Goal: Contribute content: Contribute content

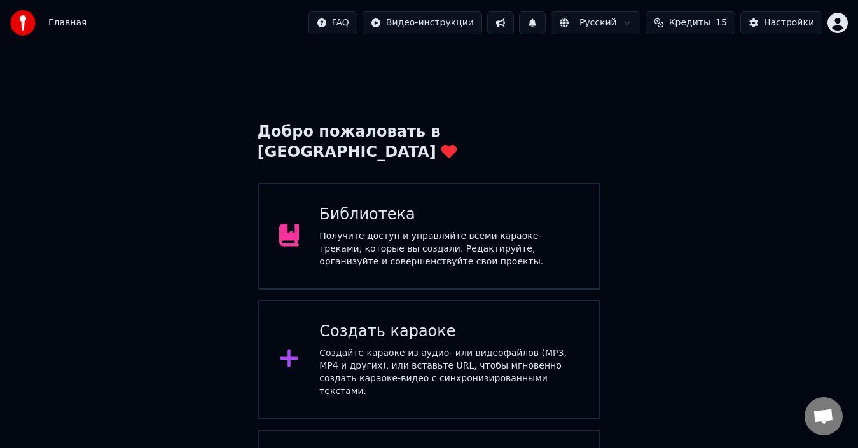
click at [461, 230] on div "Получите доступ и управляйте всеми караоке-треками, которые вы создали. Редакти…" at bounding box center [448, 249] width 259 height 38
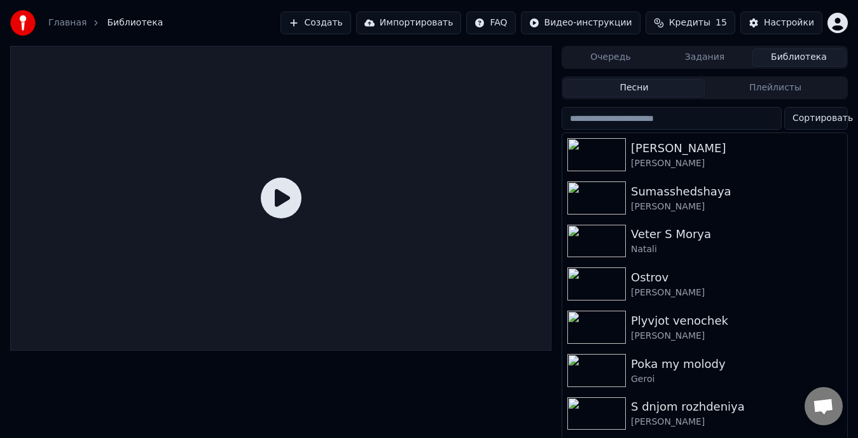
click at [350, 29] on button "Создать" at bounding box center [315, 22] width 70 height 23
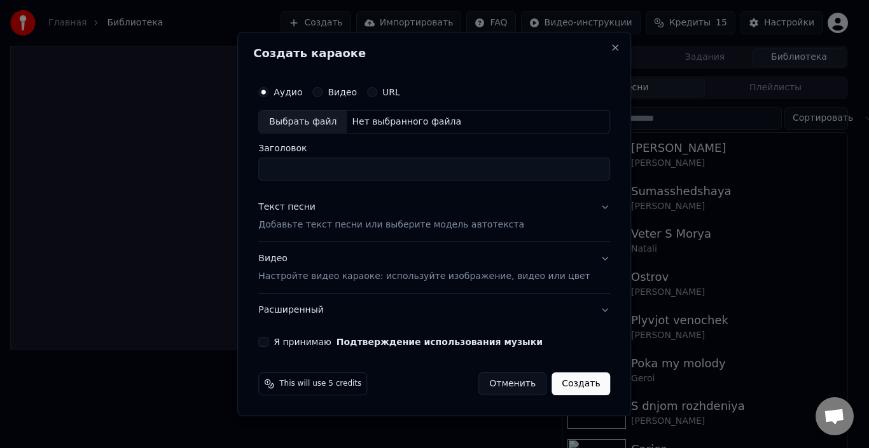
click at [322, 125] on div "Выбрать файл" at bounding box center [303, 122] width 88 height 23
type input "**********"
click at [580, 206] on button "Текст песни Добавьте текст песни или выберите модель автотекста" at bounding box center [434, 216] width 352 height 51
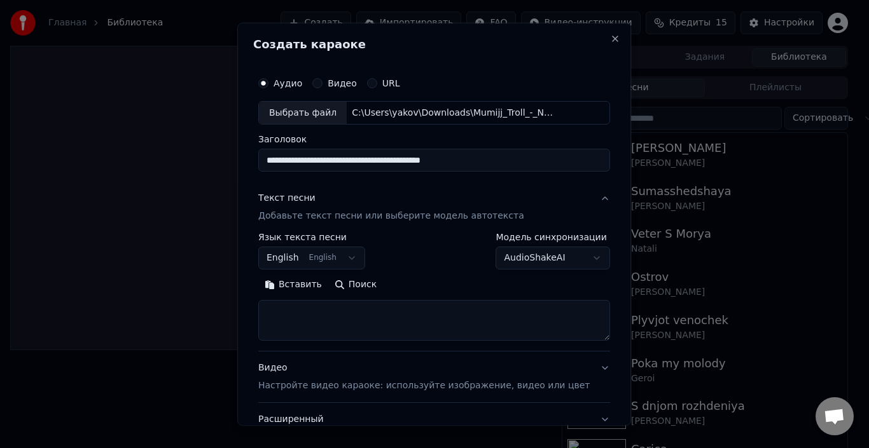
click at [340, 312] on textarea at bounding box center [434, 320] width 352 height 41
paste textarea "**********"
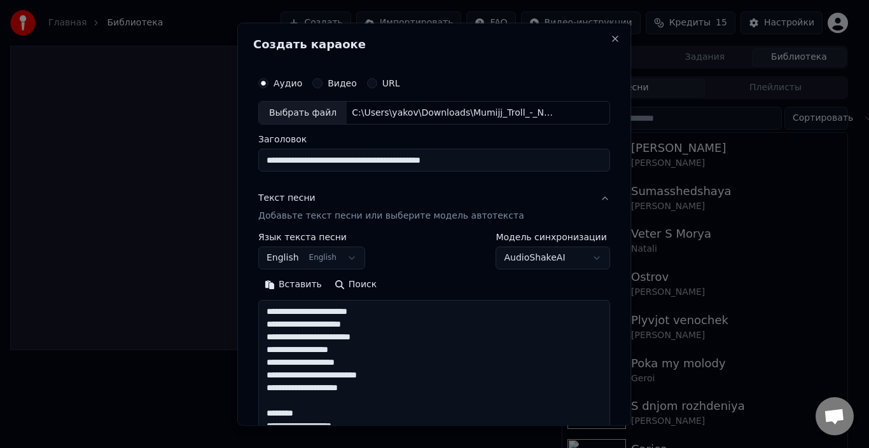
scroll to position [359, 0]
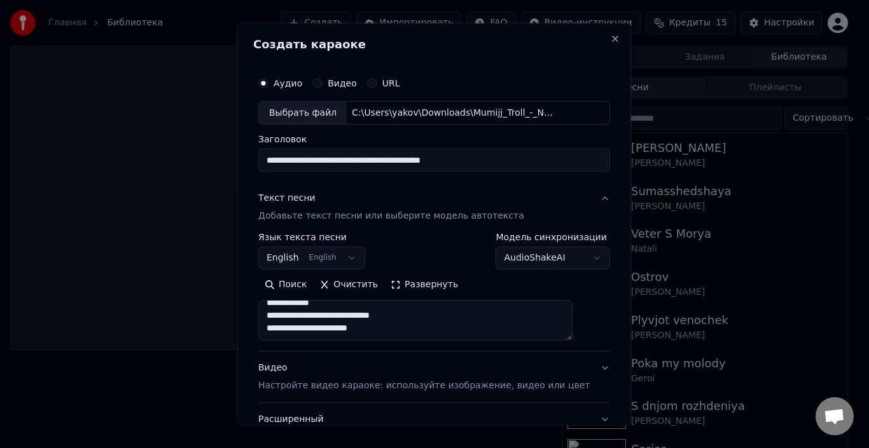
click at [448, 286] on button "Развернуть" at bounding box center [424, 285] width 80 height 20
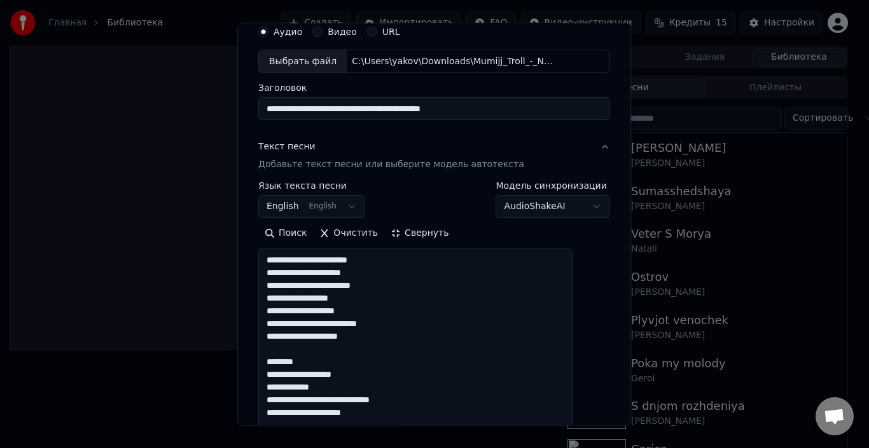
scroll to position [127, 0]
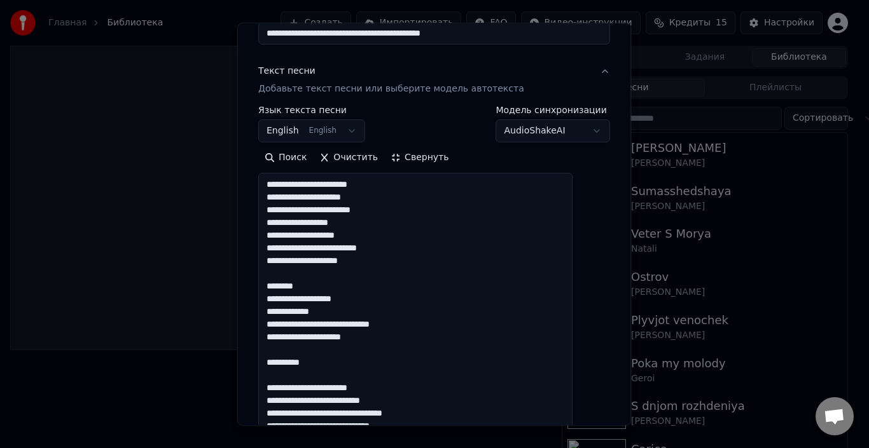
click at [329, 282] on textarea "**********" at bounding box center [415, 375] width 314 height 404
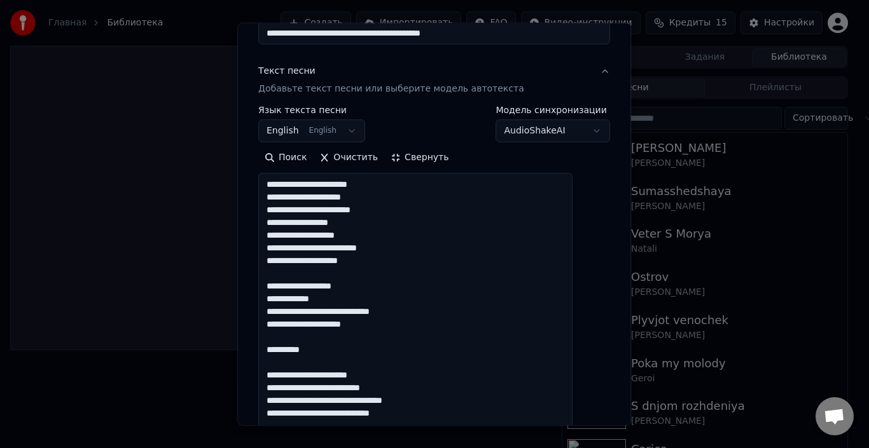
scroll to position [0, 0]
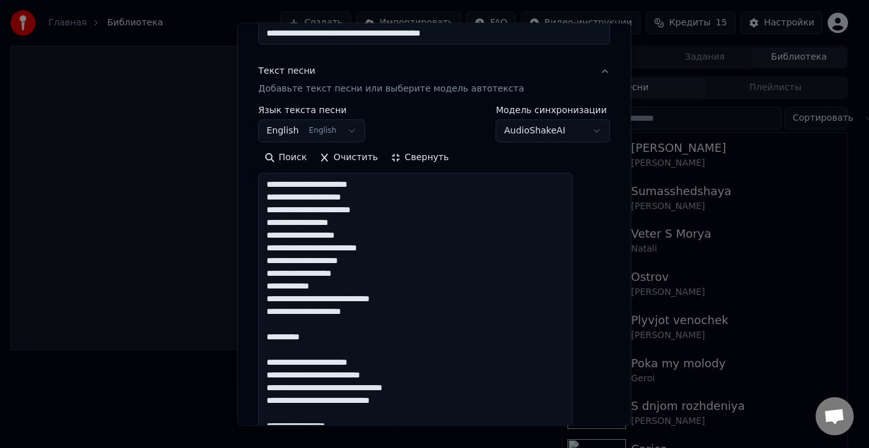
drag, startPoint x: 331, startPoint y: 351, endPoint x: 293, endPoint y: 327, distance: 44.6
click at [293, 328] on textarea "**********" at bounding box center [415, 375] width 314 height 404
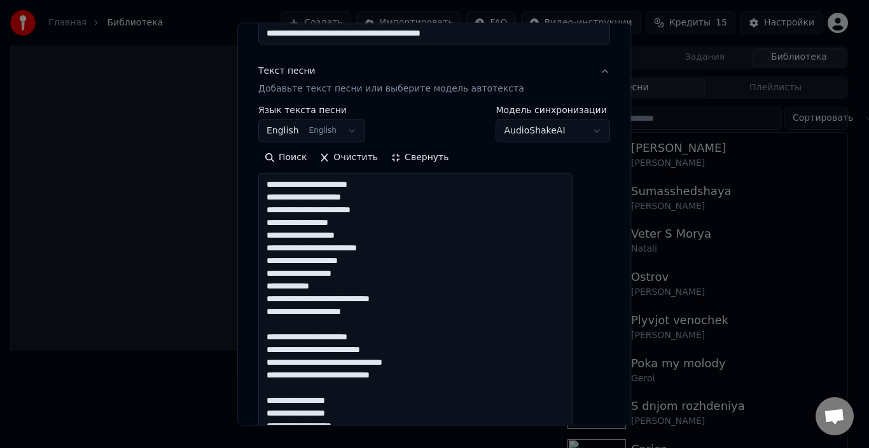
click at [295, 329] on textarea "**********" at bounding box center [415, 375] width 314 height 404
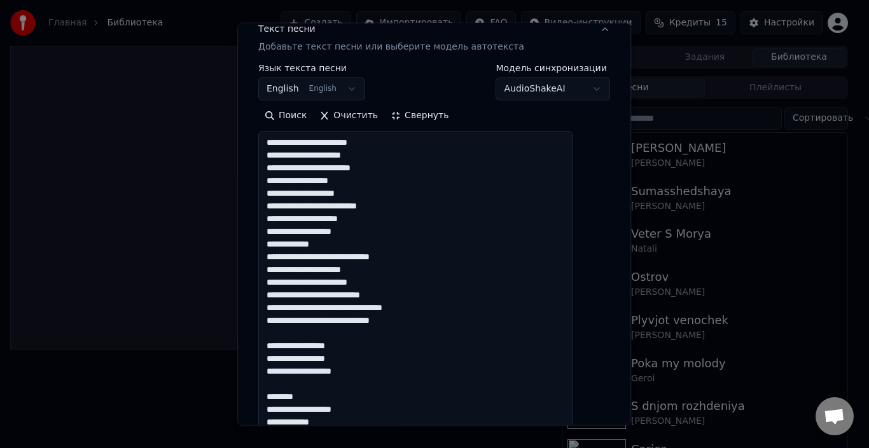
scroll to position [191, 0]
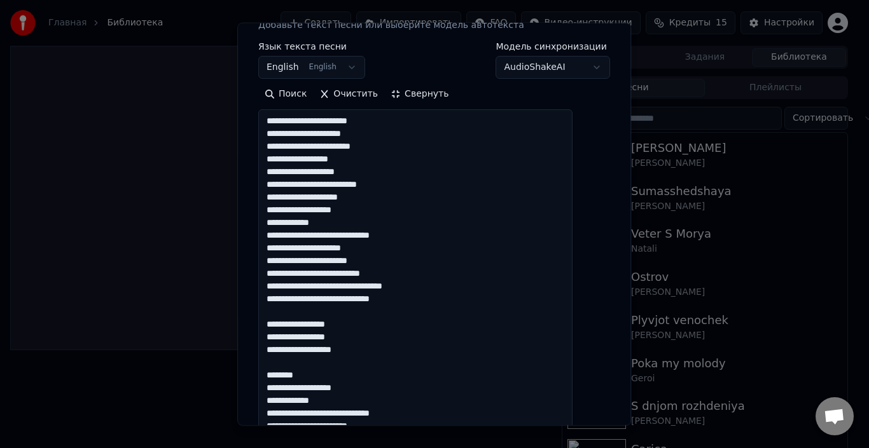
click at [331, 315] on textarea "**********" at bounding box center [415, 311] width 314 height 404
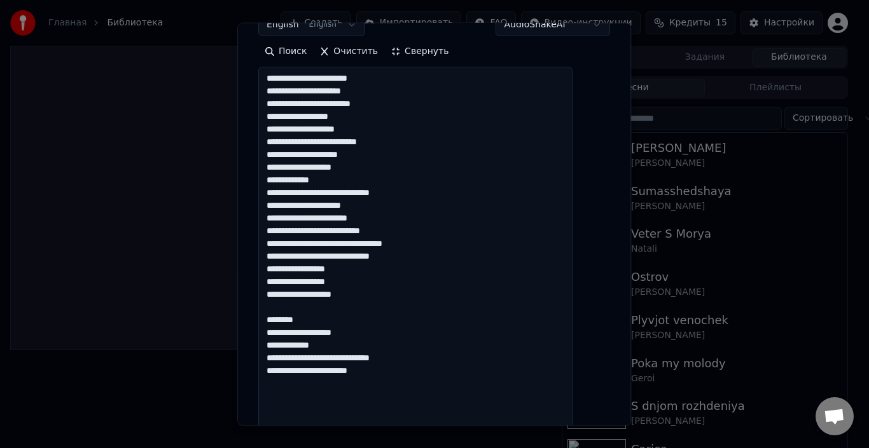
scroll to position [254, 0]
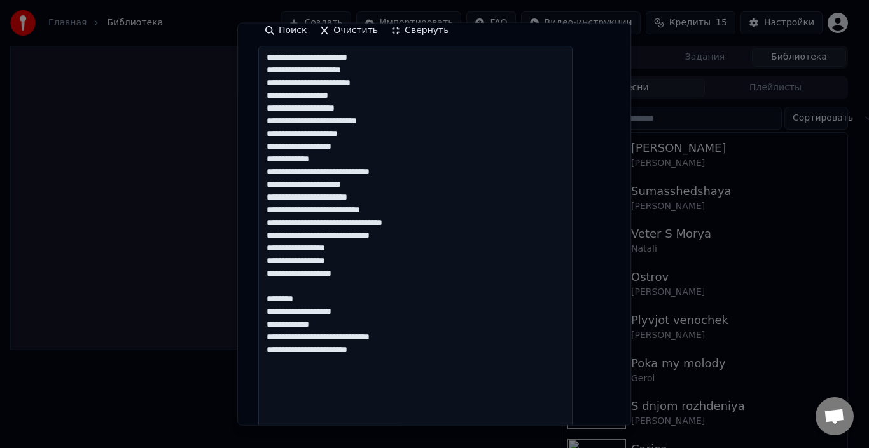
drag, startPoint x: 321, startPoint y: 303, endPoint x: 286, endPoint y: 288, distance: 38.5
click at [286, 288] on textarea "**********" at bounding box center [415, 248] width 314 height 404
click at [401, 329] on textarea "**********" at bounding box center [415, 248] width 314 height 404
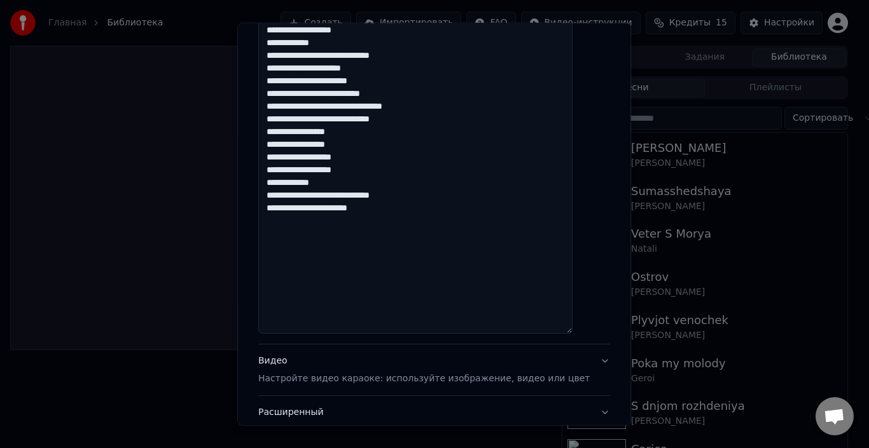
scroll to position [445, 0]
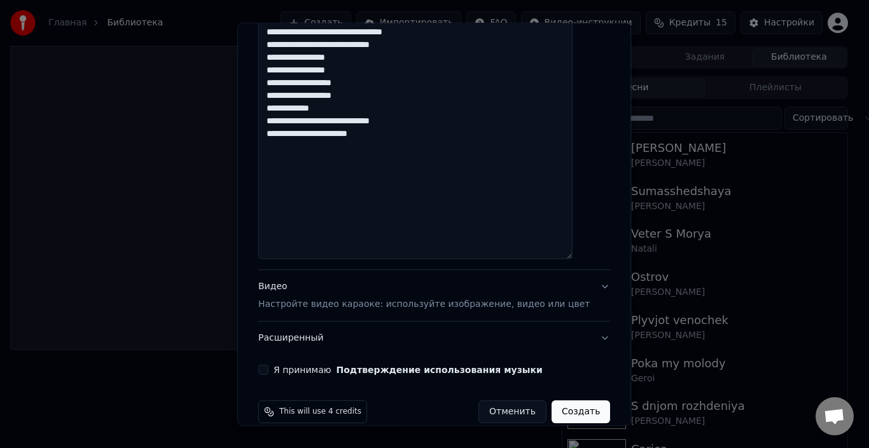
type textarea "**********"
click at [579, 286] on button "Видео Настройте видео караоке: используйте изображение, видео или цвет" at bounding box center [434, 295] width 352 height 51
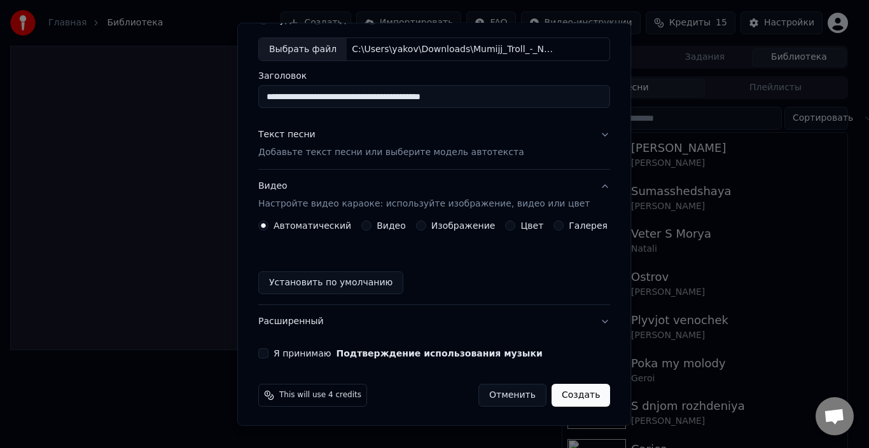
scroll to position [66, 0]
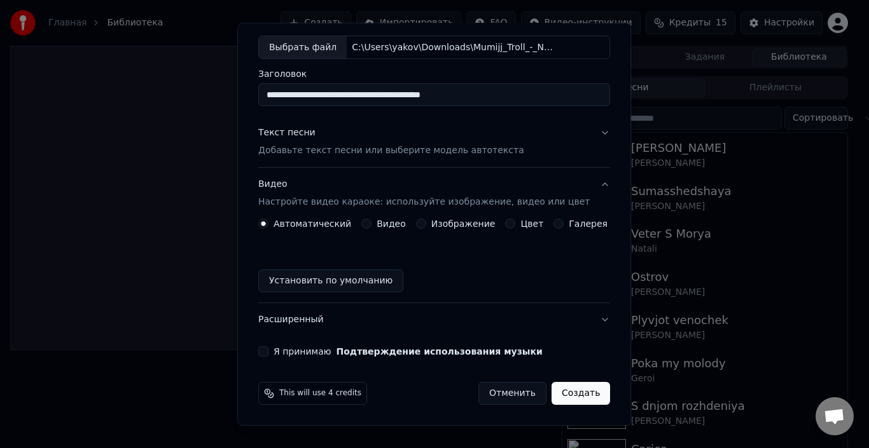
click at [418, 224] on button "Изображение" at bounding box center [421, 224] width 10 height 10
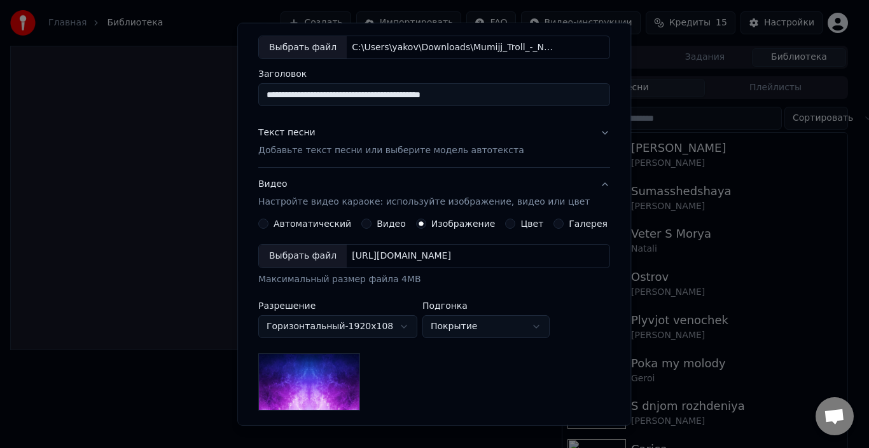
click at [317, 251] on div "Выбрать файл" at bounding box center [303, 256] width 88 height 23
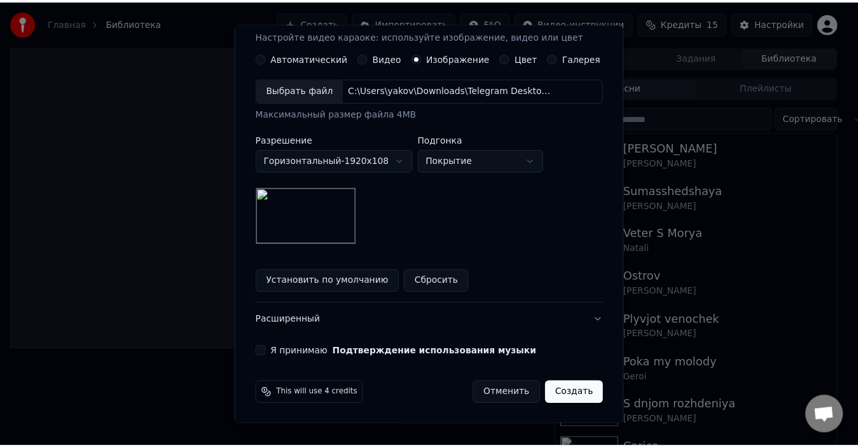
scroll to position [232, 0]
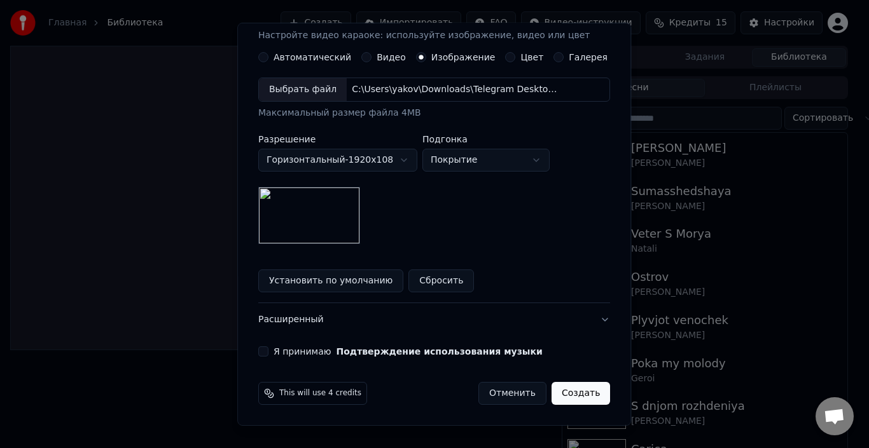
click at [268, 351] on button "Я принимаю Подтверждение использования музыки" at bounding box center [263, 352] width 10 height 10
click at [558, 396] on button "Создать" at bounding box center [580, 393] width 59 height 23
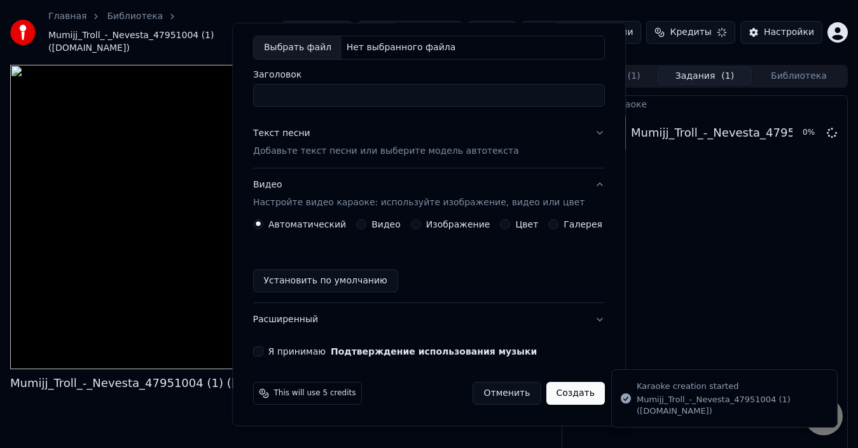
scroll to position [66, 0]
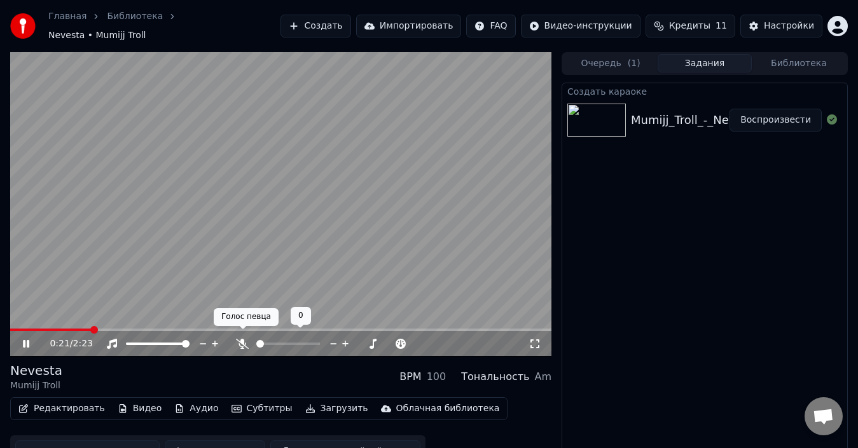
click at [240, 339] on icon at bounding box center [242, 344] width 13 height 10
click at [240, 339] on icon at bounding box center [242, 344] width 7 height 10
click at [240, 339] on icon at bounding box center [242, 344] width 13 height 10
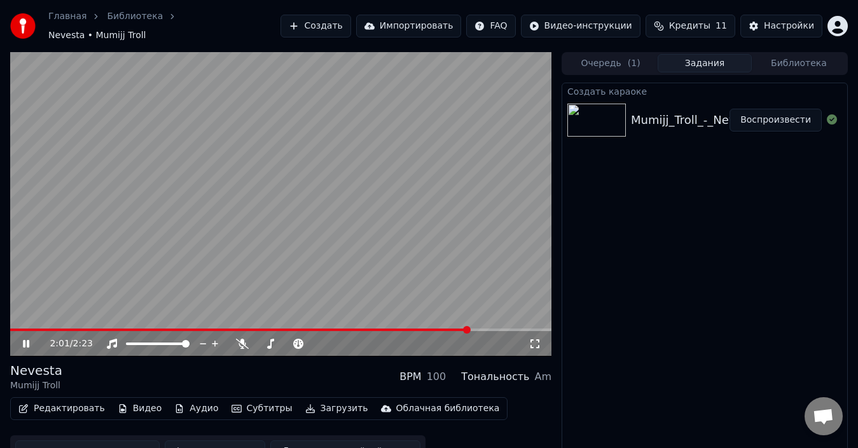
click at [490, 321] on video at bounding box center [280, 204] width 541 height 305
click at [493, 329] on span at bounding box center [280, 330] width 541 height 3
click at [465, 244] on video at bounding box center [280, 204] width 541 height 305
click at [522, 329] on span at bounding box center [280, 330] width 541 height 3
click at [67, 404] on button "Редактировать" at bounding box center [61, 409] width 97 height 18
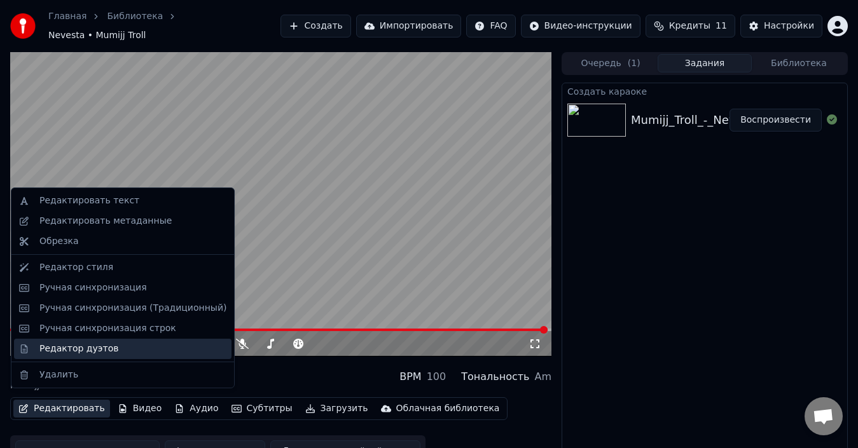
click at [100, 349] on div "Редактор дуэтов" at bounding box center [78, 349] width 79 height 13
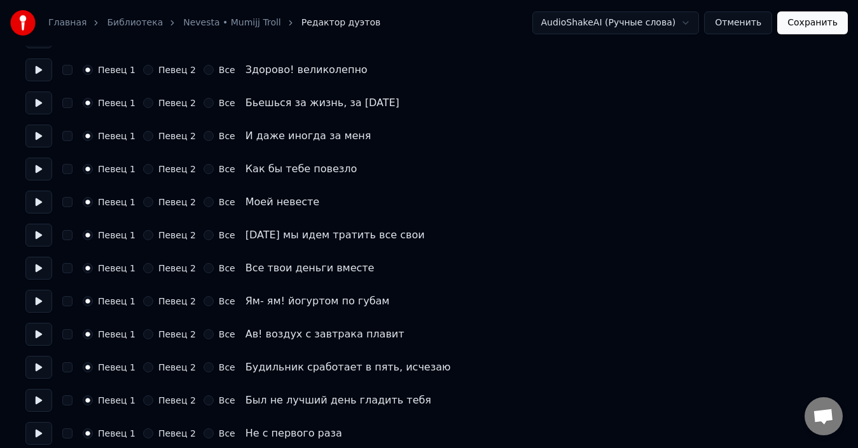
scroll to position [254, 0]
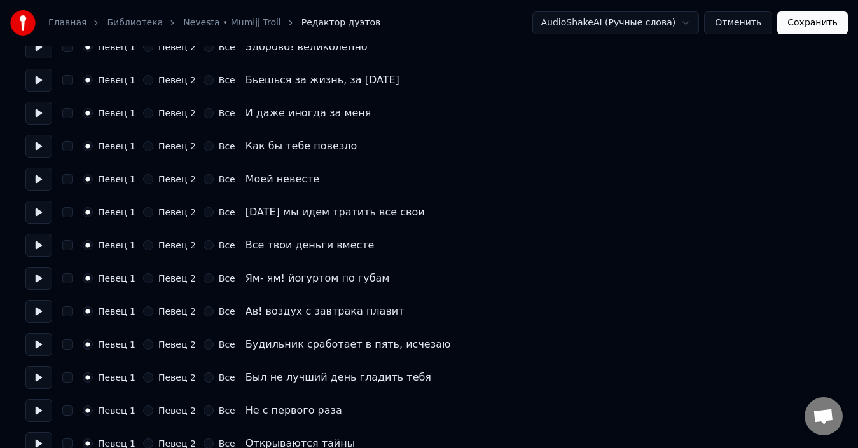
click at [144, 275] on button "Певец 2" at bounding box center [148, 278] width 10 height 10
click at [145, 308] on button "Певец 2" at bounding box center [148, 312] width 10 height 10
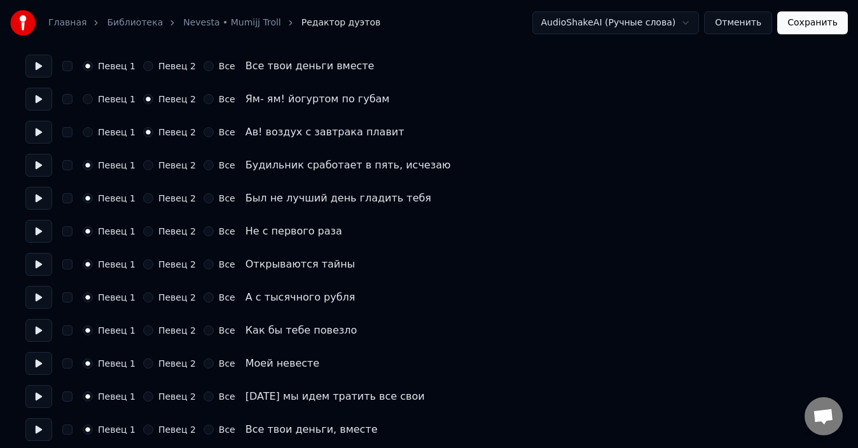
scroll to position [439, 0]
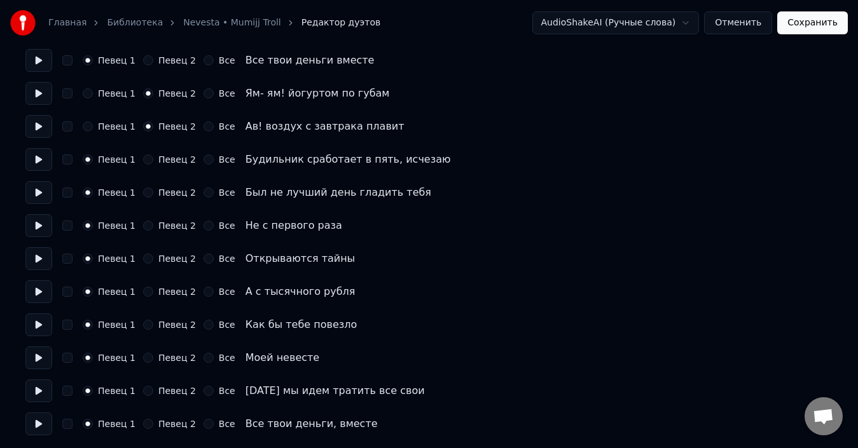
click at [142, 165] on div "Певец 1 Певец 2 Все Будильник сработает в пять, исчезаю" at bounding box center [428, 159] width 807 height 23
click at [143, 158] on button "Певец 2" at bounding box center [148, 160] width 10 height 10
click at [144, 193] on button "Певец 2" at bounding box center [148, 193] width 10 height 10
click at [144, 224] on button "Певец 2" at bounding box center [148, 226] width 10 height 10
click at [143, 261] on button "Певец 2" at bounding box center [148, 259] width 10 height 10
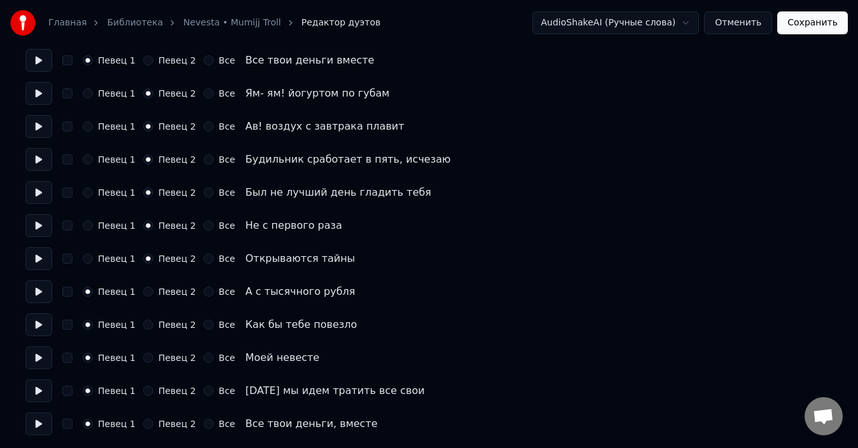
click at [143, 291] on button "Певец 2" at bounding box center [148, 292] width 10 height 10
click at [143, 326] on button "Певец 2" at bounding box center [148, 325] width 10 height 10
click at [143, 357] on button "Певец 2" at bounding box center [148, 358] width 10 height 10
click at [142, 385] on div "Певец 1 Певец 2 Все [DATE] мы идем тратить все свои" at bounding box center [428, 391] width 807 height 23
click at [143, 392] on button "Певец 2" at bounding box center [148, 391] width 10 height 10
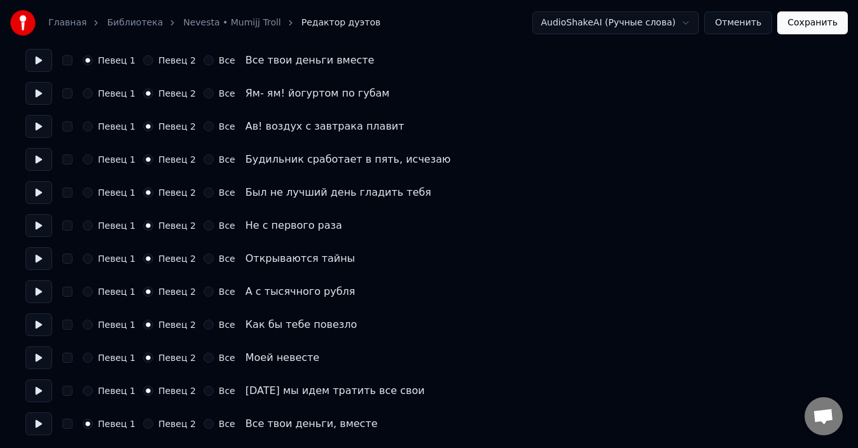
click at [143, 429] on button "Певец 2" at bounding box center [148, 424] width 10 height 10
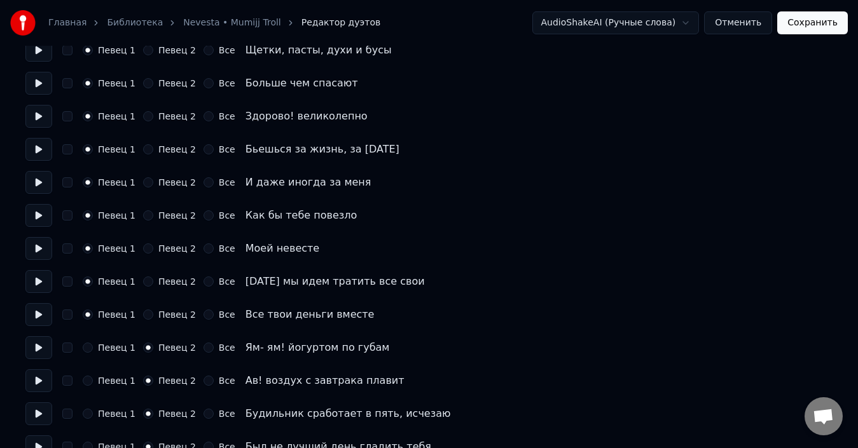
scroll to position [0, 0]
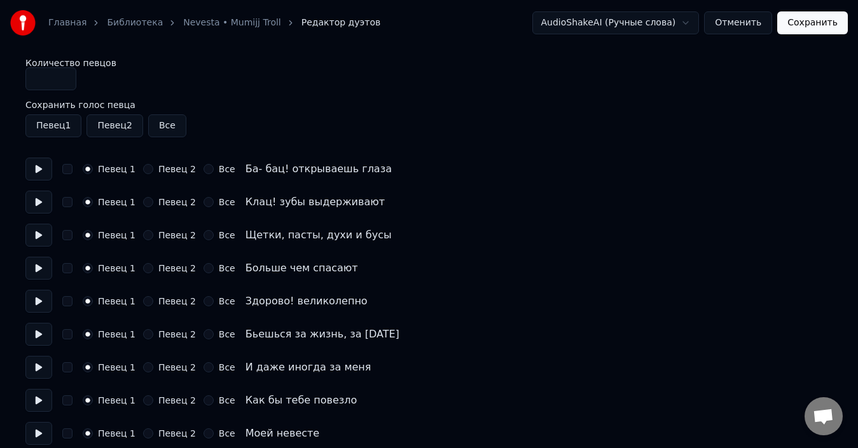
click at [829, 13] on button "Сохранить" at bounding box center [812, 22] width 71 height 23
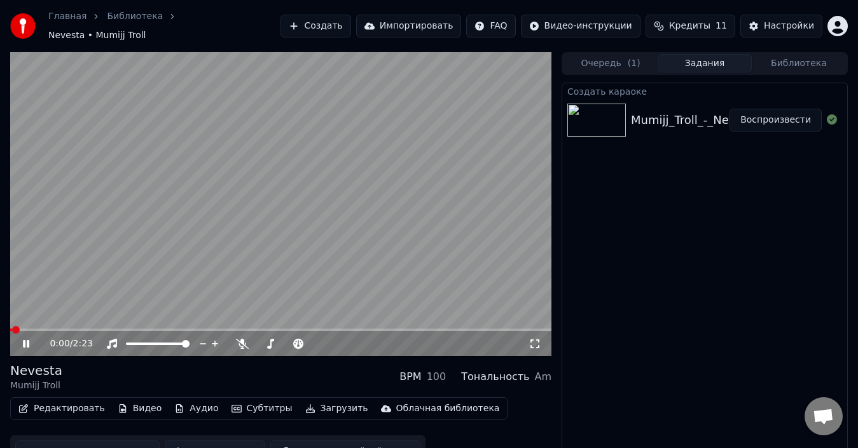
click at [205, 243] on video at bounding box center [280, 204] width 541 height 305
click at [49, 404] on button "Редактировать" at bounding box center [61, 409] width 97 height 18
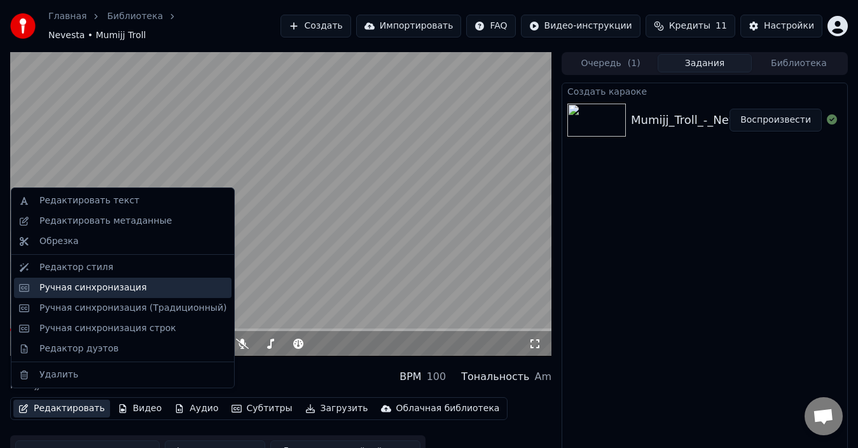
click at [114, 279] on div "Ручная синхронизация" at bounding box center [123, 288] width 218 height 20
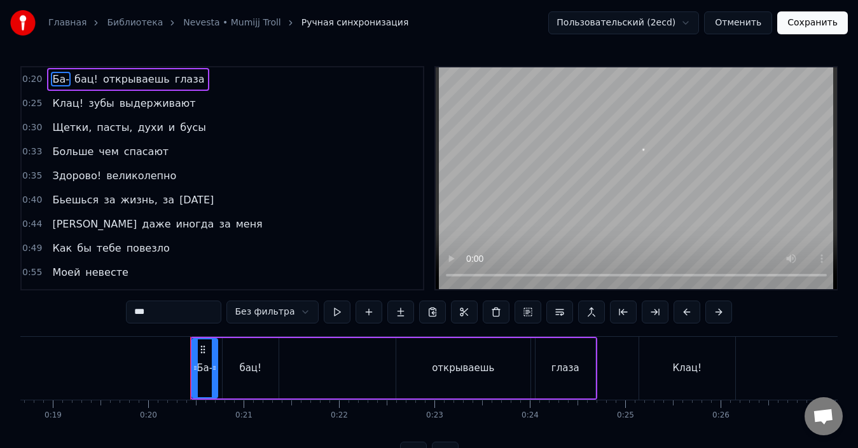
scroll to position [0, 1886]
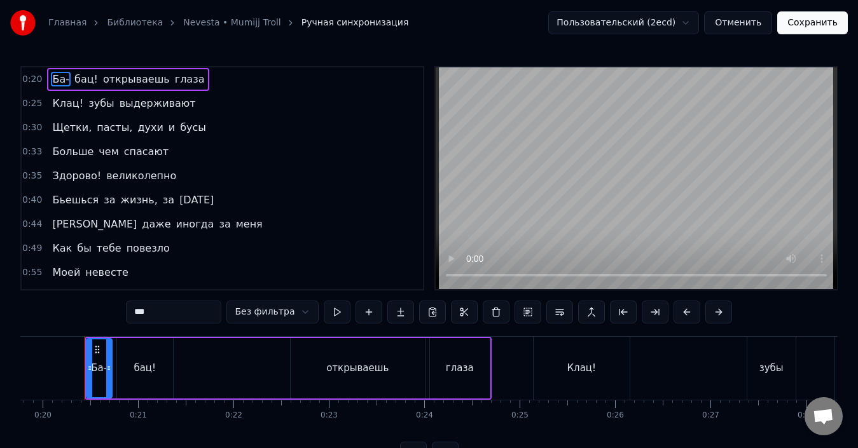
click at [92, 107] on span "зубы" at bounding box center [101, 103] width 28 height 15
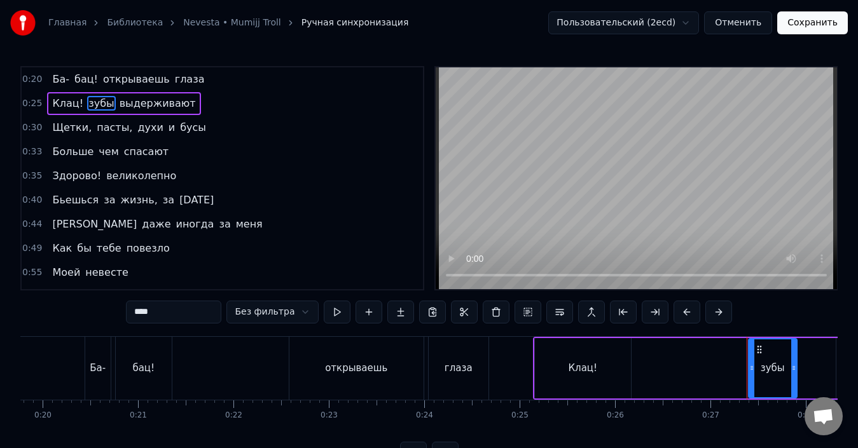
drag, startPoint x: 170, startPoint y: 316, endPoint x: 128, endPoint y: 303, distance: 44.5
click at [128, 303] on div "0:20 Ба- бац! открываешь глаза 0:25 Клац! зубы выдерживают 0:30 Щетки, пасты, д…" at bounding box center [428, 265] width 817 height 399
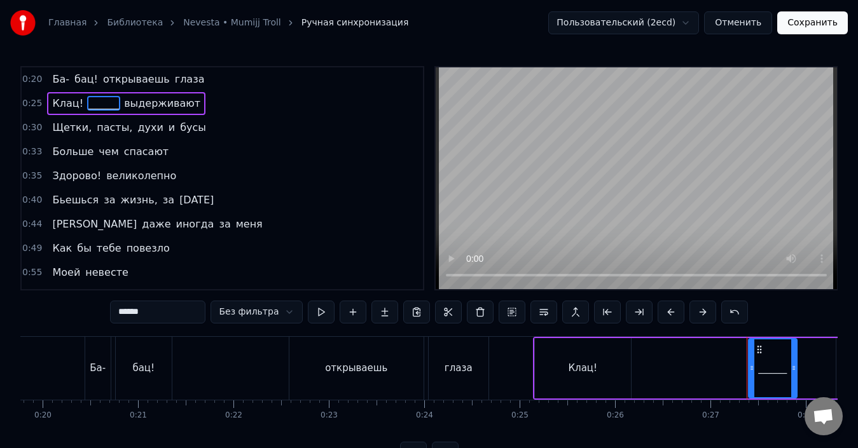
click at [179, 125] on span "бусы" at bounding box center [193, 127] width 29 height 15
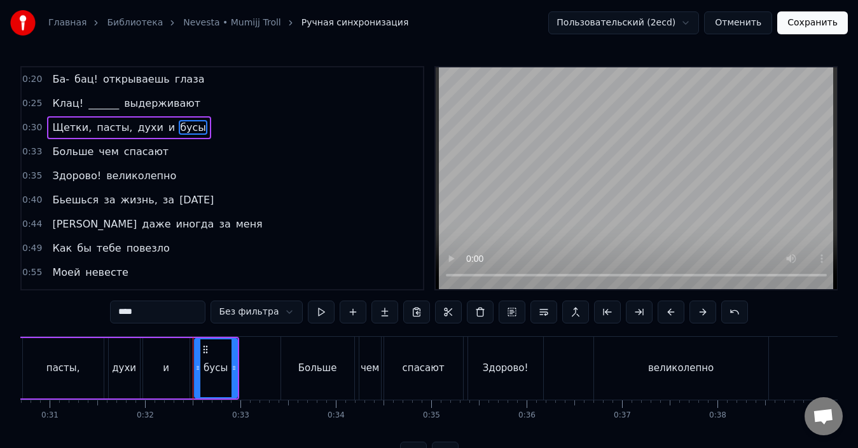
scroll to position [0, 3036]
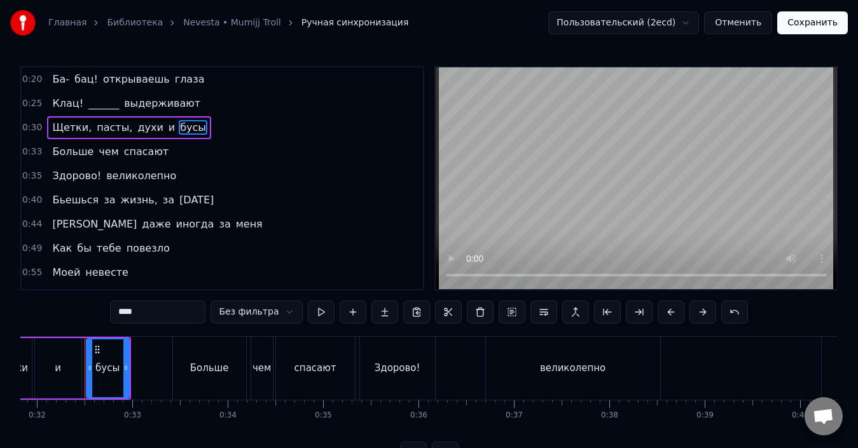
drag, startPoint x: 146, startPoint y: 317, endPoint x: 123, endPoint y: 301, distance: 28.4
click at [110, 306] on div "0:20 Ба- бац! открываешь глаза 0:25 Клац! ______ выдерживают 0:30 Щетки, пасты,…" at bounding box center [428, 265] width 817 height 399
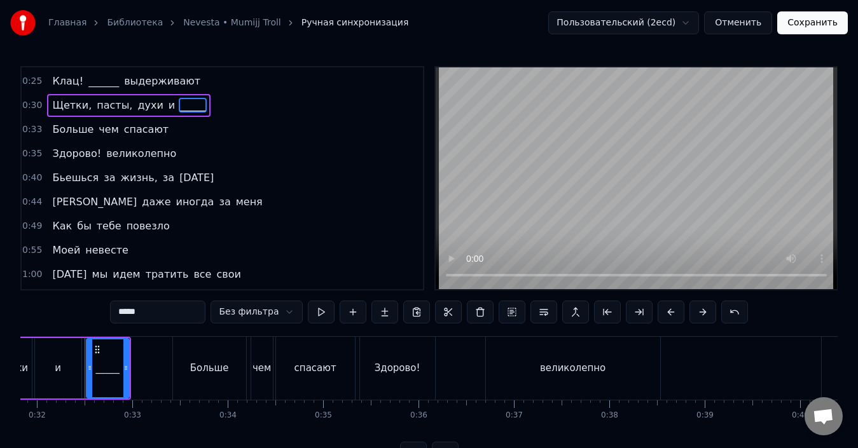
scroll to position [0, 0]
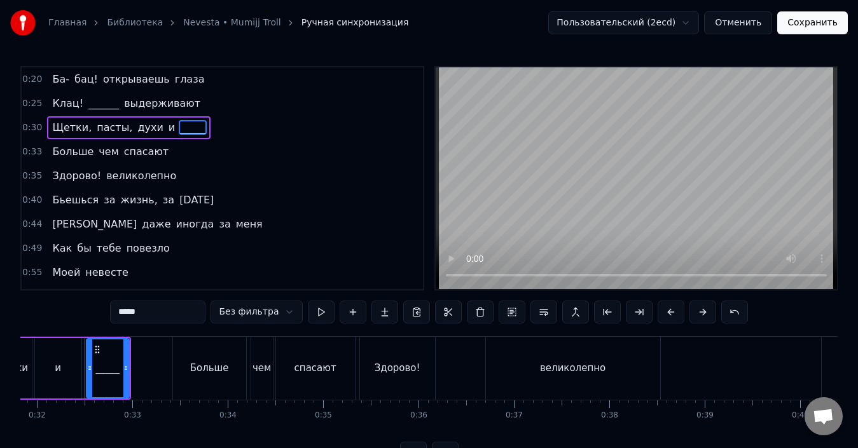
click at [132, 176] on span "великолепно" at bounding box center [141, 176] width 73 height 15
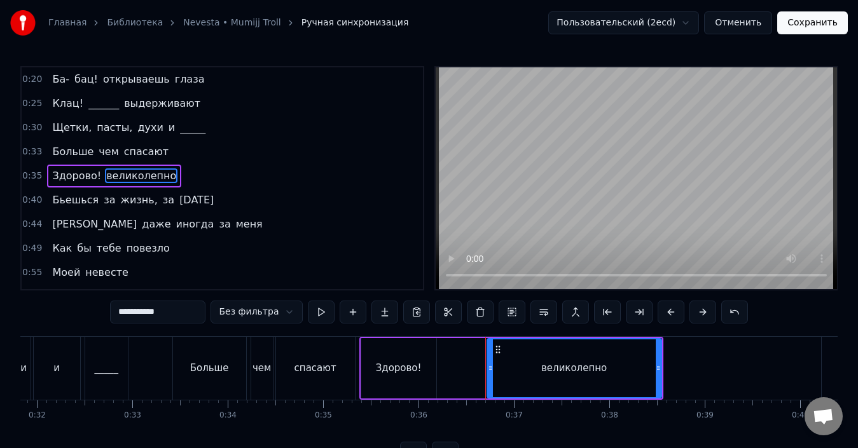
drag, startPoint x: 187, startPoint y: 318, endPoint x: 114, endPoint y: 297, distance: 76.1
click at [114, 297] on div "0:20 Ба- бац! открываешь глаза 0:25 Клац! ______ выдерживают 0:30 Щетки, пасты,…" at bounding box center [428, 265] width 817 height 399
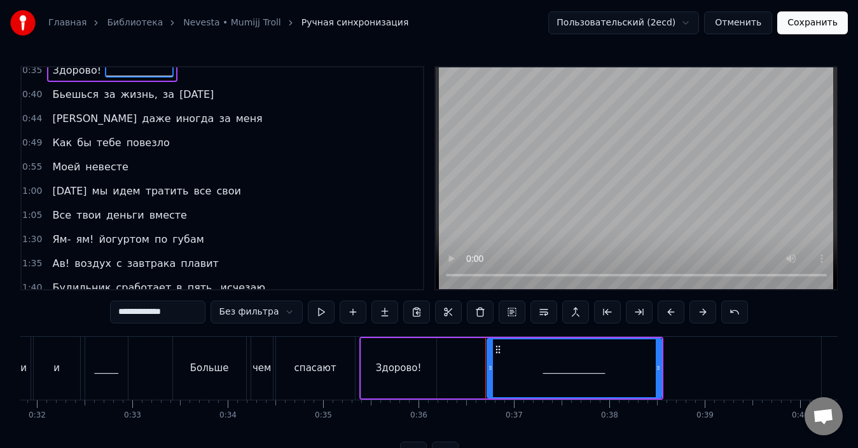
scroll to position [127, 0]
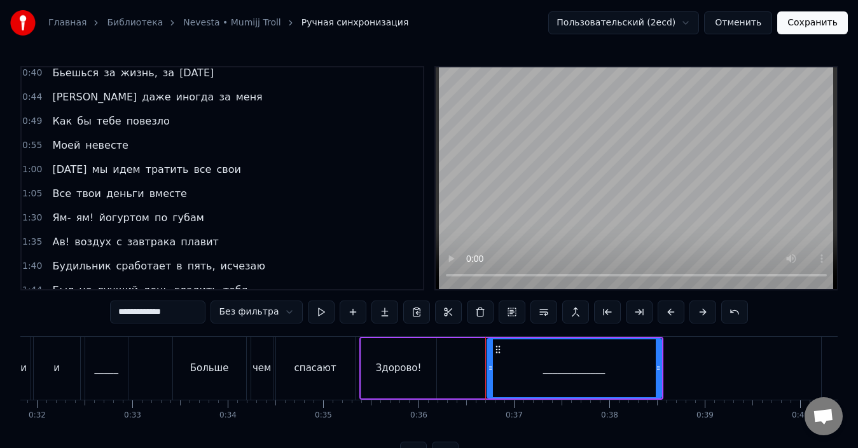
click at [148, 167] on span "тратить" at bounding box center [167, 169] width 46 height 15
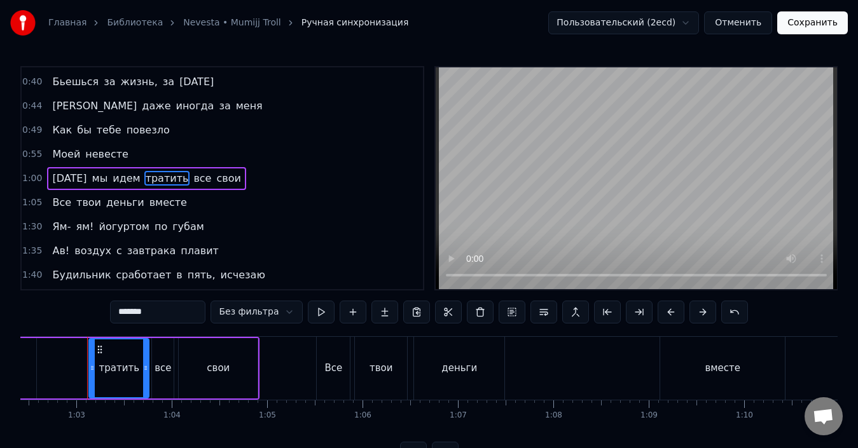
scroll to position [0, 5957]
drag, startPoint x: 165, startPoint y: 310, endPoint x: 97, endPoint y: 295, distance: 69.6
click at [97, 295] on div "0:20 Ба- бац! открываешь глаза 0:25 Клац! ______ выдерживают 0:30 Щетки, пасты,…" at bounding box center [428, 265] width 817 height 399
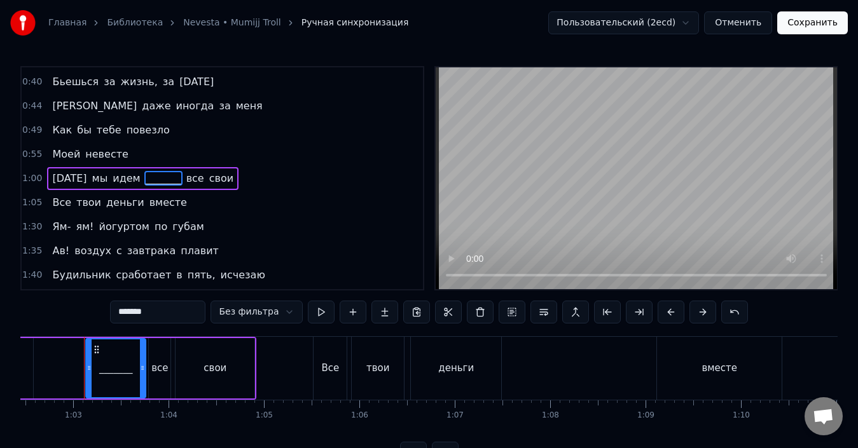
click at [118, 203] on span "деньги" at bounding box center [125, 202] width 41 height 15
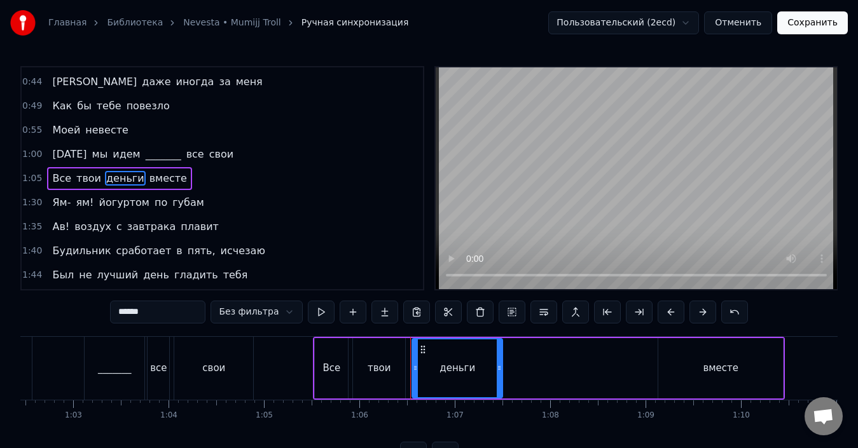
drag, startPoint x: 163, startPoint y: 315, endPoint x: 111, endPoint y: 306, distance: 53.6
click at [111, 308] on div "0:20 Ба- бац! открываешь глаза 0:25 Клац! ______ выдерживают 0:30 Щетки, пасты,…" at bounding box center [428, 265] width 817 height 399
click at [120, 204] on span "йогуртом" at bounding box center [124, 202] width 53 height 15
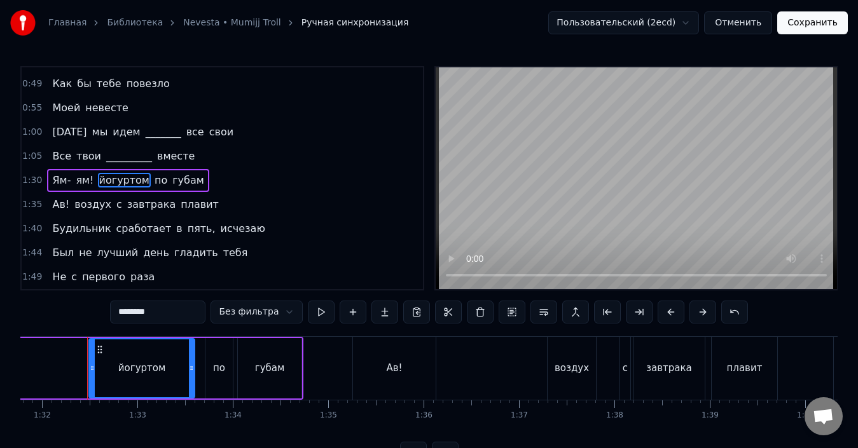
scroll to position [0, 8758]
drag, startPoint x: 168, startPoint y: 310, endPoint x: 106, endPoint y: 304, distance: 62.7
click at [106, 308] on div "0:20 Ба- бац! открываешь глаза 0:25 Клац! ______ выдерживают 0:30 Щетки, пасты,…" at bounding box center [428, 265] width 817 height 399
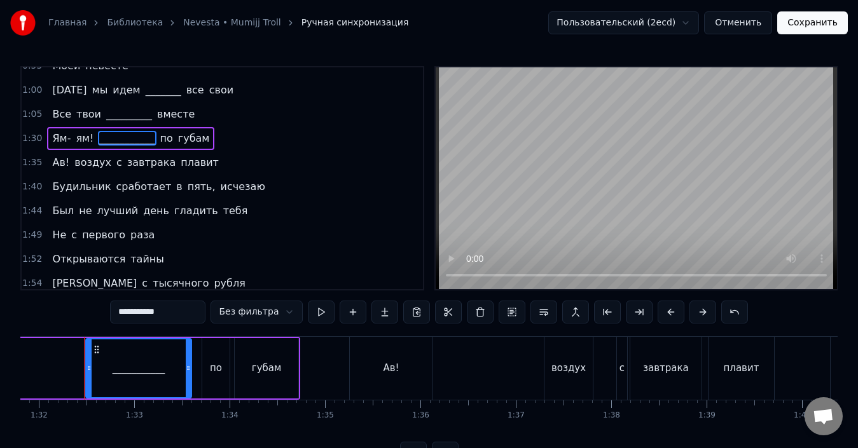
scroll to position [228, 0]
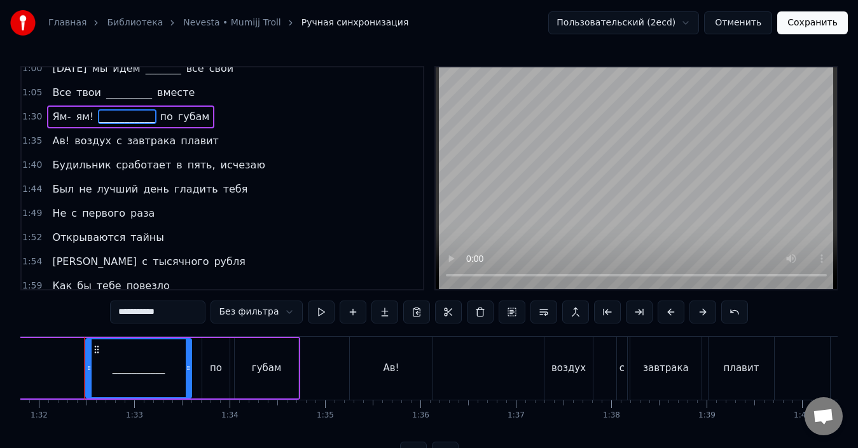
click at [186, 166] on span "пять," at bounding box center [201, 165] width 31 height 15
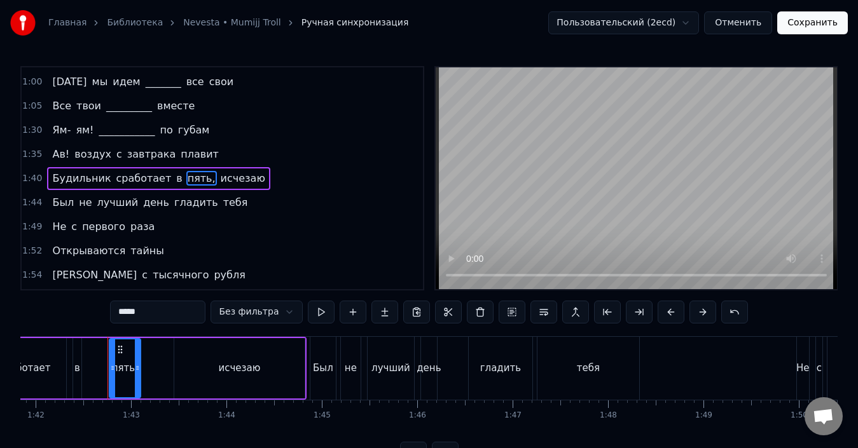
scroll to position [0, 9738]
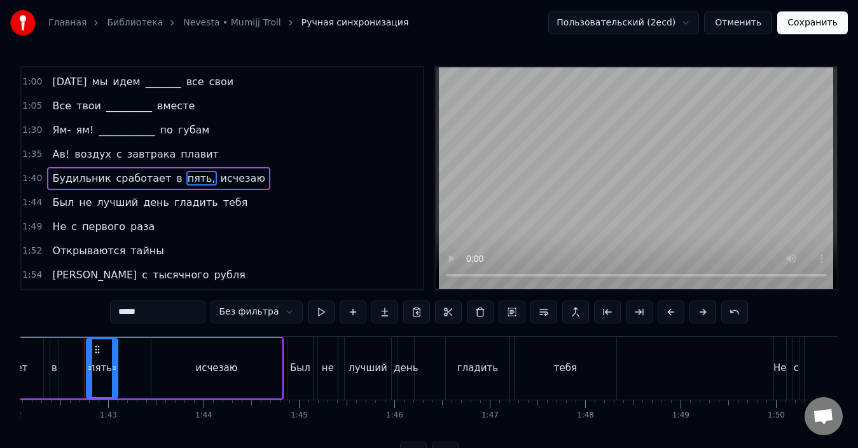
drag, startPoint x: 145, startPoint y: 314, endPoint x: 102, endPoint y: 310, distance: 42.8
click at [113, 313] on div "0:20 Ба- бац! открываешь глаза 0:25 Клац! ______ выдерживают 0:30 Щетки, пасты,…" at bounding box center [428, 265] width 817 height 399
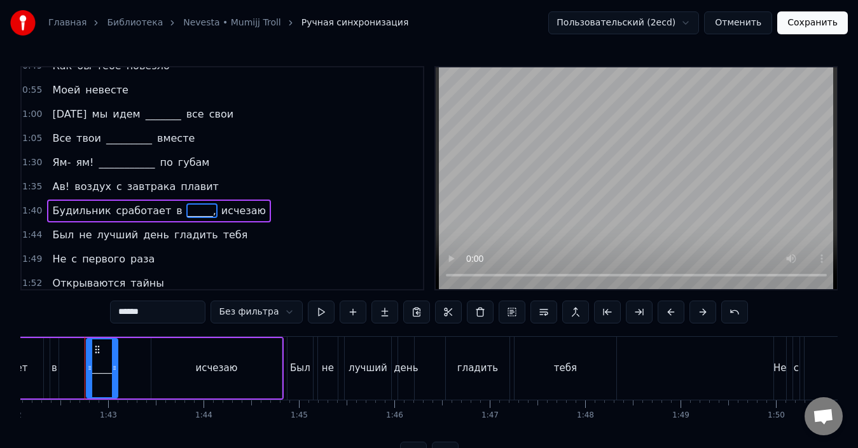
scroll to position [246, 0]
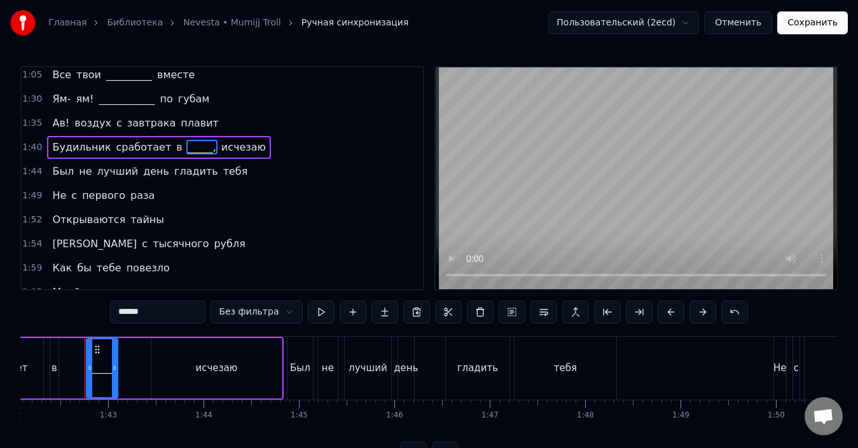
click at [173, 173] on span "гладить" at bounding box center [196, 171] width 46 height 15
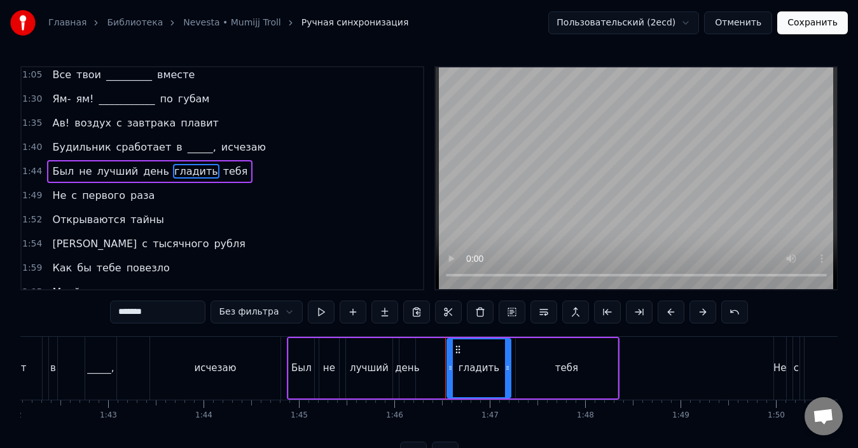
scroll to position [239, 0]
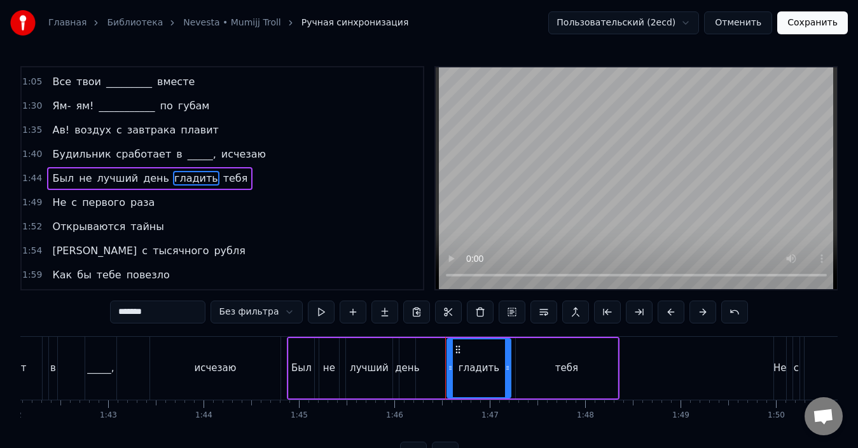
drag, startPoint x: 162, startPoint y: 315, endPoint x: 65, endPoint y: 290, distance: 100.4
click at [66, 291] on div "0:20 Ба- бац! открываешь глаза 0:25 Клац! ______ выдерживают 0:30 Щетки, пасты,…" at bounding box center [428, 265] width 817 height 399
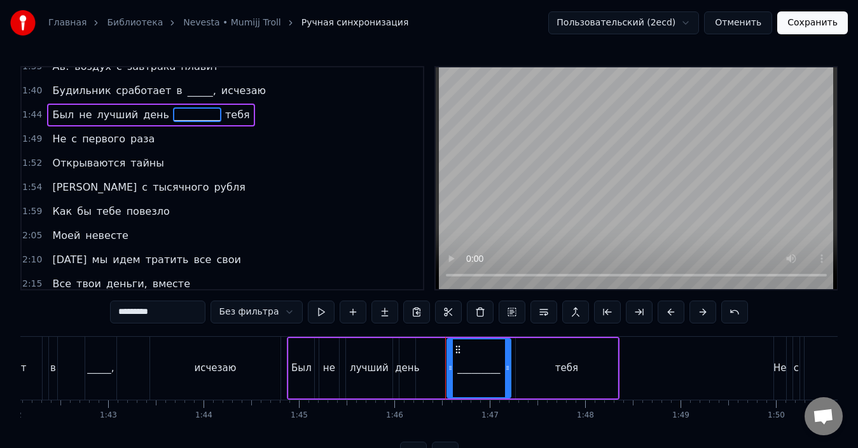
click at [141, 163] on span "тайны" at bounding box center [147, 163] width 36 height 15
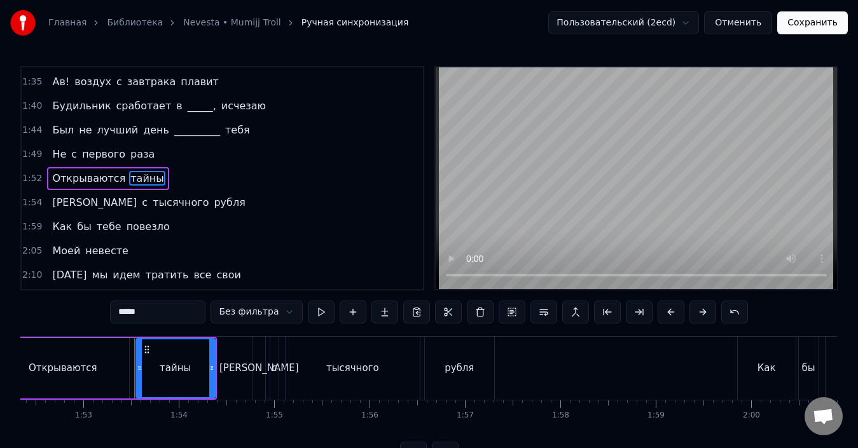
scroll to position [0, 10767]
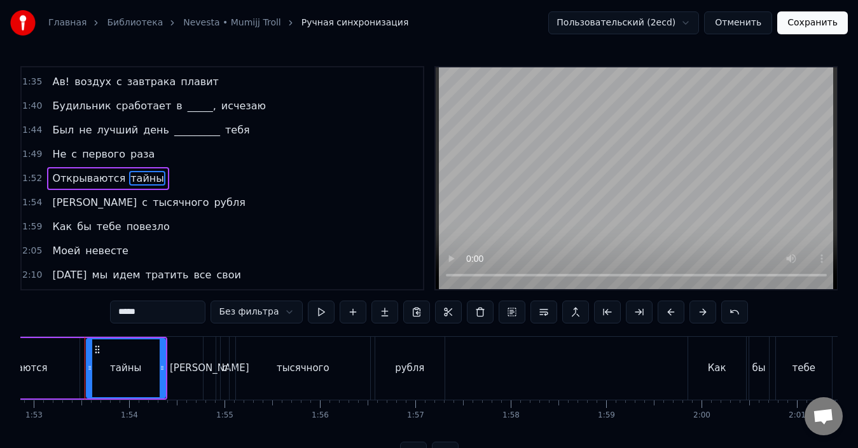
drag, startPoint x: 154, startPoint y: 305, endPoint x: 113, endPoint y: 303, distance: 40.7
click at [113, 303] on div "0:20 Ба- бац! открываешь глаза 0:25 Клац! ______ выдерживают 0:30 Щетки, пасты,…" at bounding box center [428, 265] width 817 height 399
drag, startPoint x: 141, startPoint y: 197, endPoint x: 141, endPoint y: 204, distance: 6.4
click at [212, 197] on span "рубля" at bounding box center [229, 202] width 34 height 15
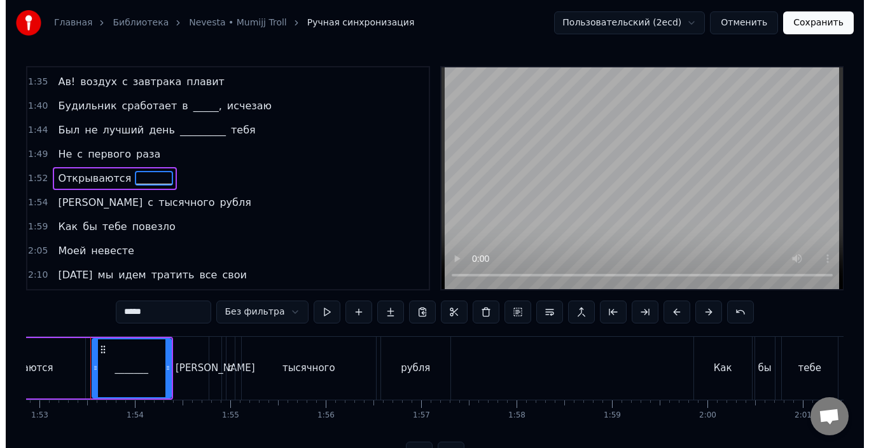
scroll to position [310, 0]
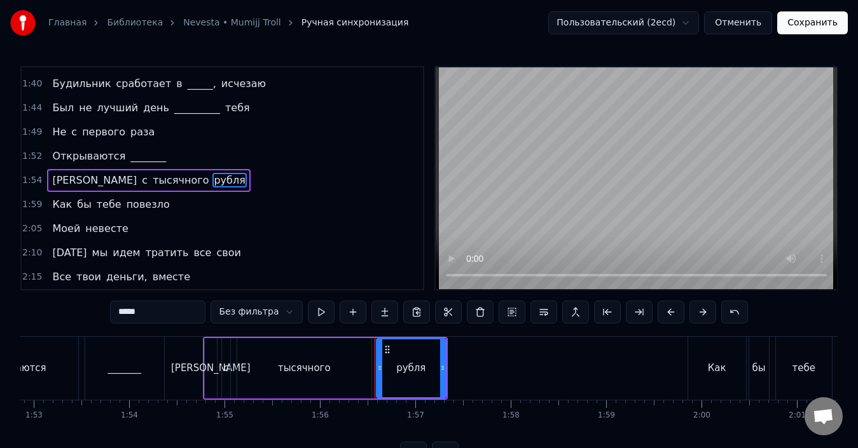
drag, startPoint x: 154, startPoint y: 317, endPoint x: 112, endPoint y: 305, distance: 43.7
click at [113, 305] on div "0:20 Ба- бац! открываешь глаза 0:25 Клац! ______ выдерживают 0:30 Щетки, пасты,…" at bounding box center [428, 265] width 817 height 399
type input "*******"
click at [815, 21] on button "Сохранить" at bounding box center [812, 22] width 71 height 23
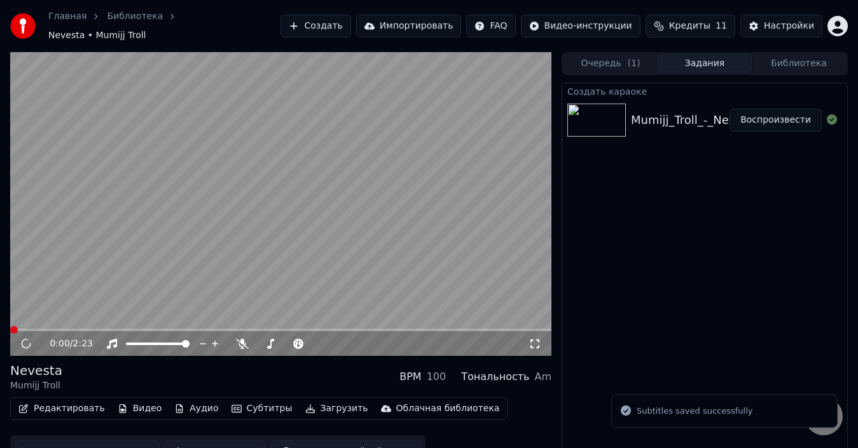
click at [312, 406] on button "Загрузить" at bounding box center [336, 409] width 73 height 18
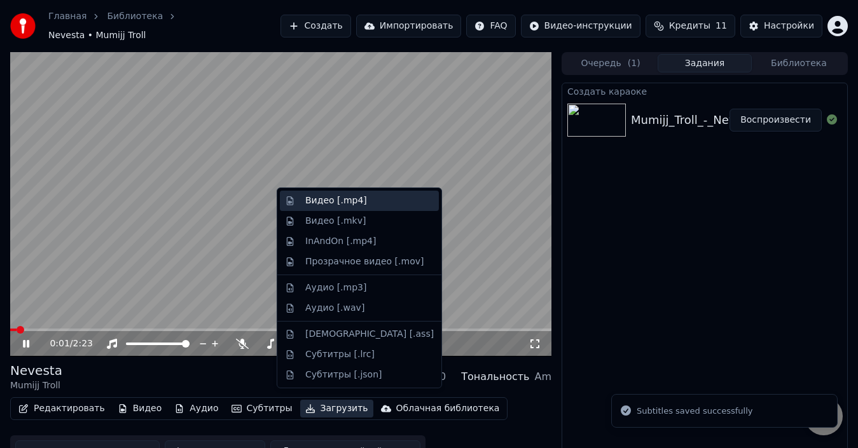
click at [347, 197] on div "Видео [.mp4]" at bounding box center [336, 201] width 62 height 13
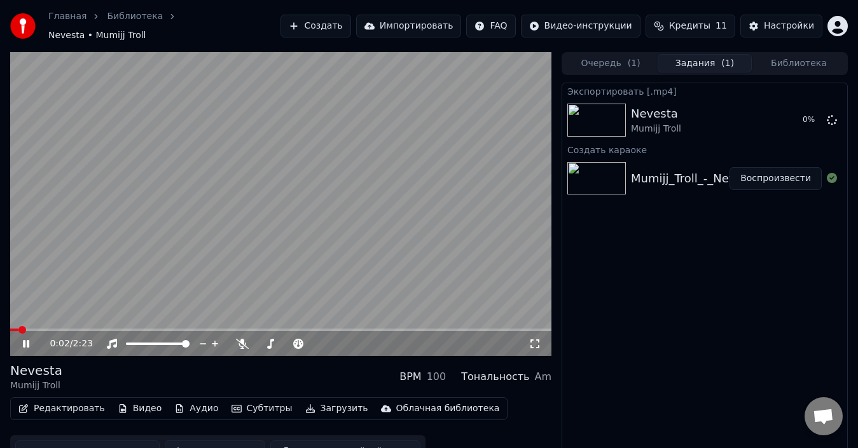
click at [353, 228] on video at bounding box center [280, 204] width 541 height 305
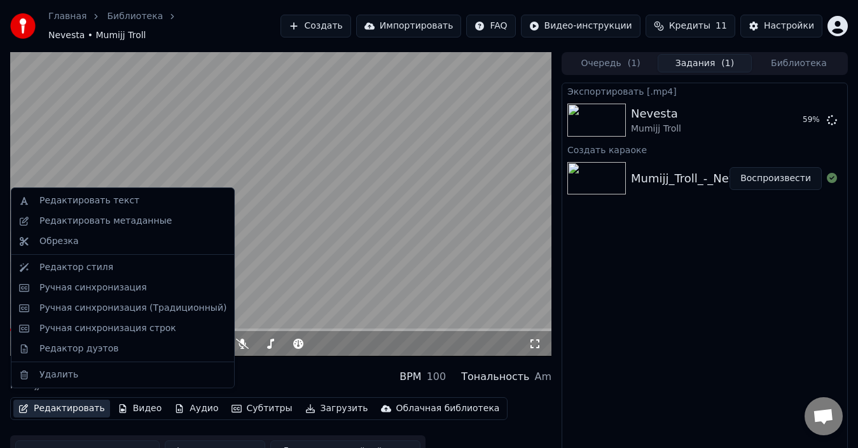
click at [81, 406] on button "Редактировать" at bounding box center [61, 409] width 97 height 18
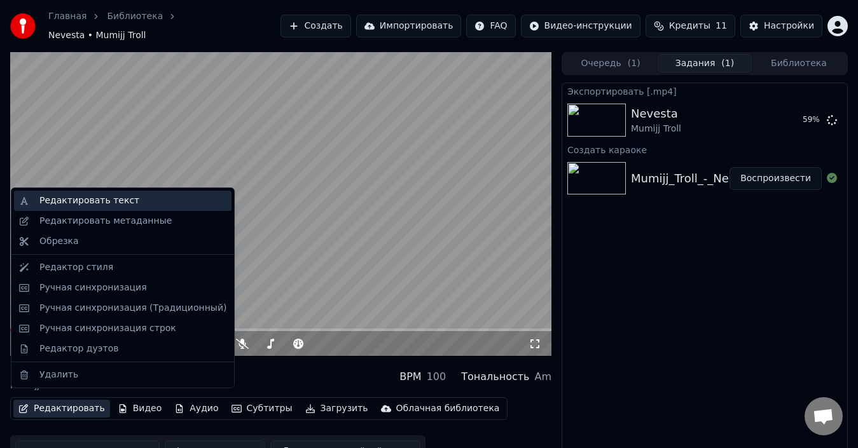
click at [113, 198] on div "Редактировать текст" at bounding box center [89, 201] width 100 height 13
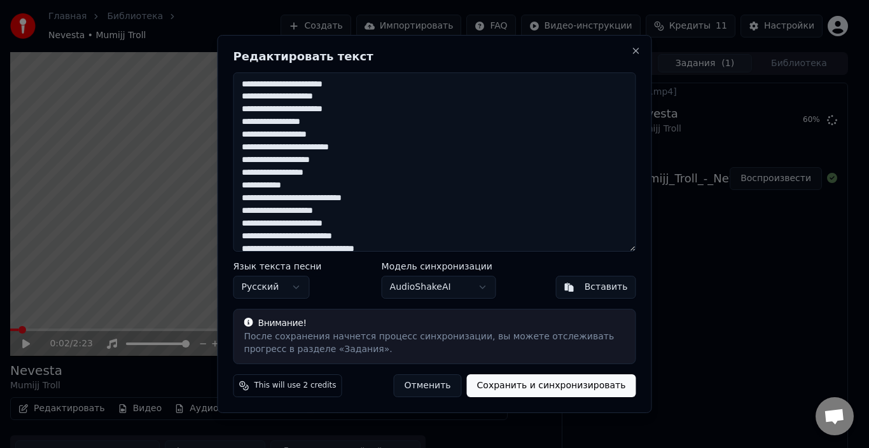
scroll to position [64, 0]
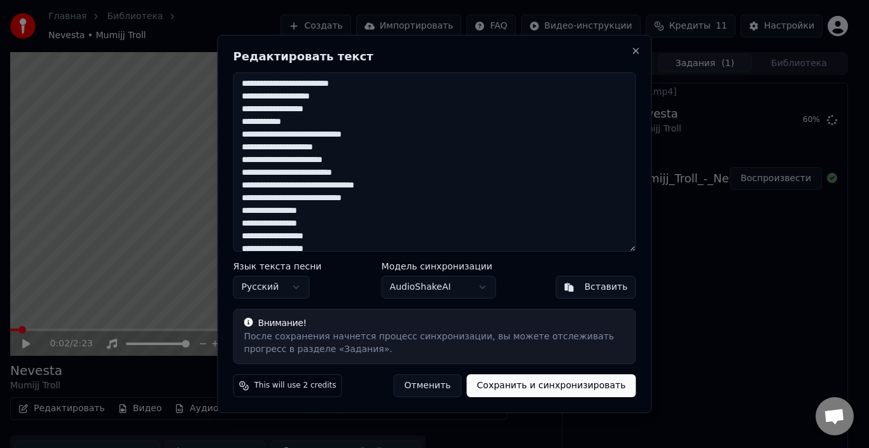
drag, startPoint x: 240, startPoint y: 85, endPoint x: 375, endPoint y: 145, distance: 148.1
click at [375, 145] on textarea "**********" at bounding box center [434, 162] width 403 height 179
click at [635, 50] on button "Close" at bounding box center [636, 51] width 10 height 10
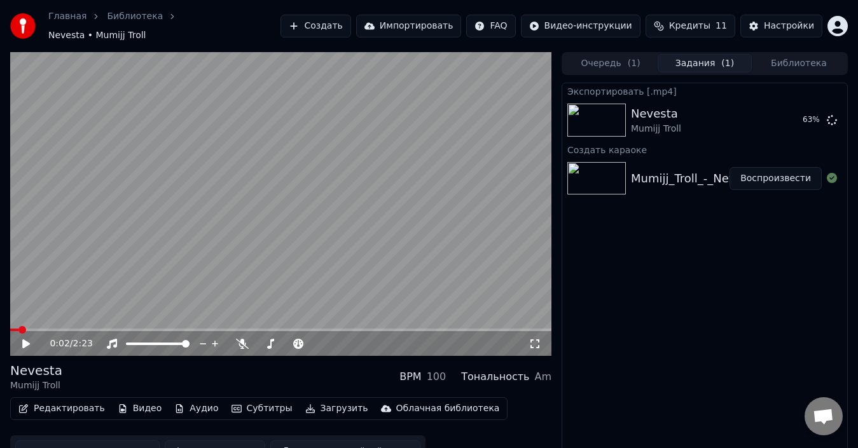
click at [45, 408] on button "Редактировать" at bounding box center [61, 409] width 97 height 18
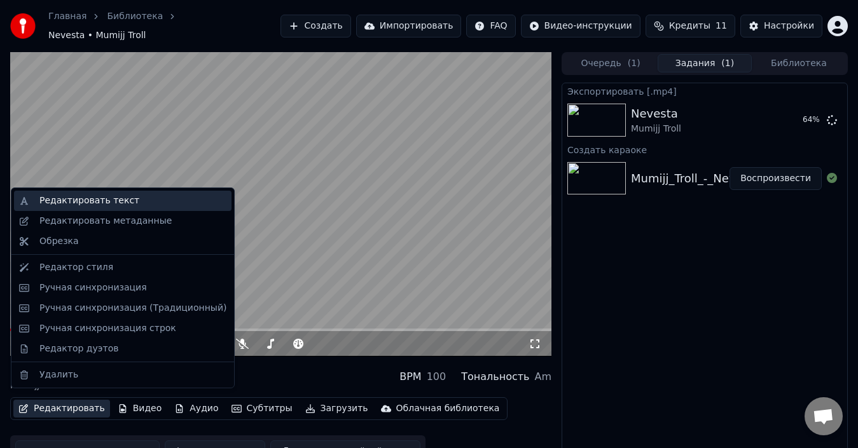
click at [100, 200] on div "Редактировать текст" at bounding box center [89, 201] width 100 height 13
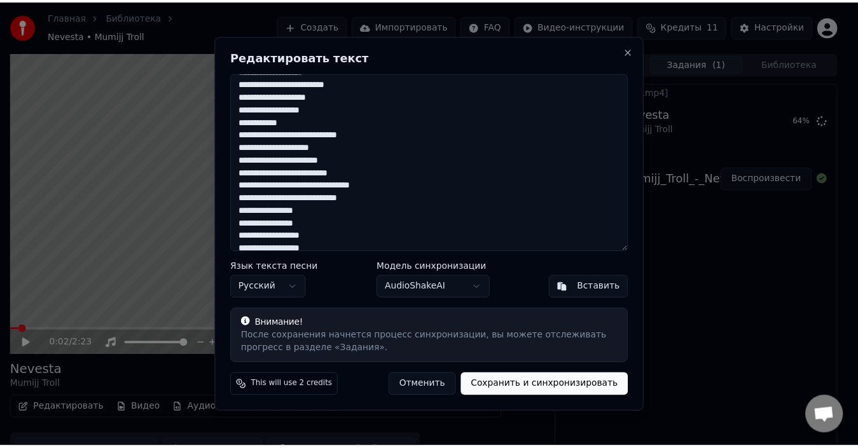
scroll to position [111, 0]
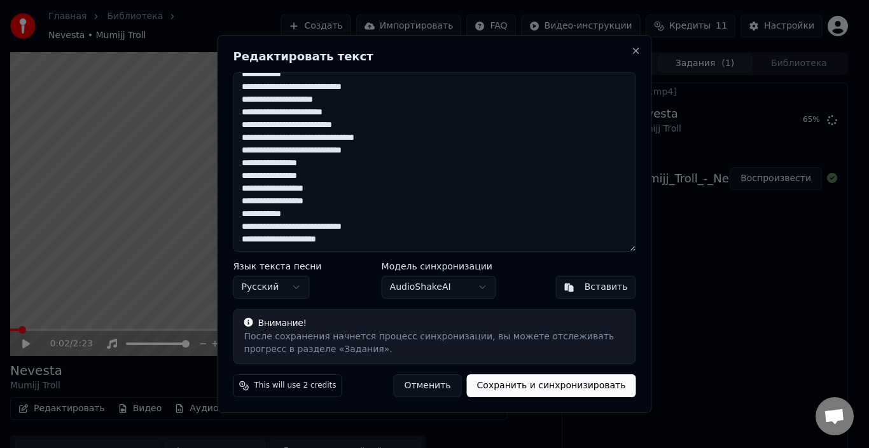
drag, startPoint x: 240, startPoint y: 161, endPoint x: 364, endPoint y: 236, distance: 145.0
click at [364, 236] on textarea "**********" at bounding box center [434, 162] width 403 height 179
click at [633, 49] on button "Close" at bounding box center [636, 51] width 10 height 10
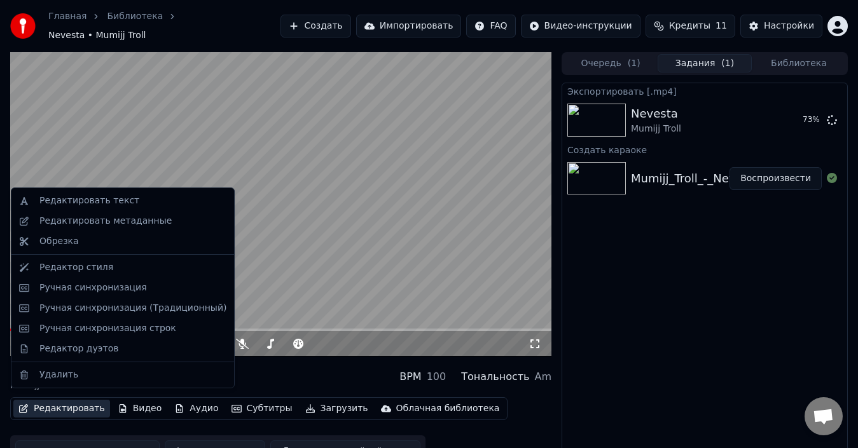
click at [62, 404] on button "Редактировать" at bounding box center [61, 409] width 97 height 18
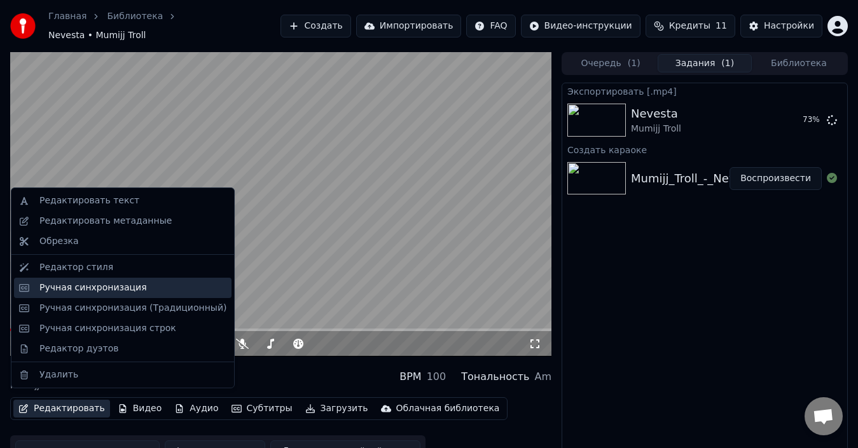
click at [106, 287] on div "Ручная синхронизация" at bounding box center [92, 288] width 107 height 13
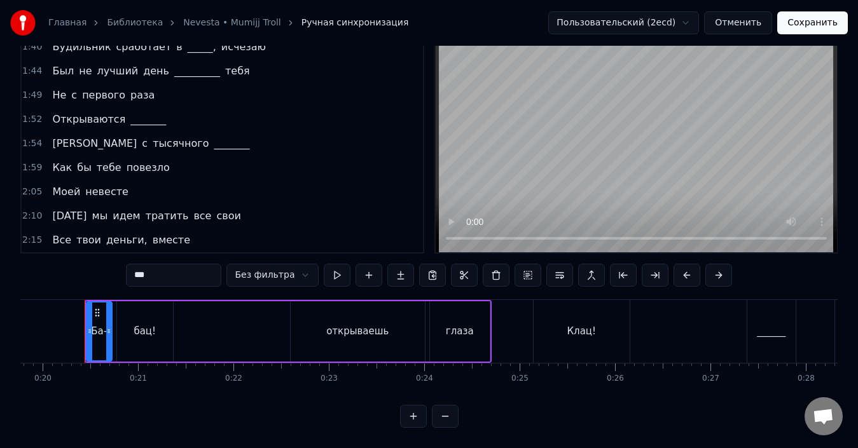
scroll to position [48, 0]
click at [739, 22] on button "Отменить" at bounding box center [738, 22] width 68 height 23
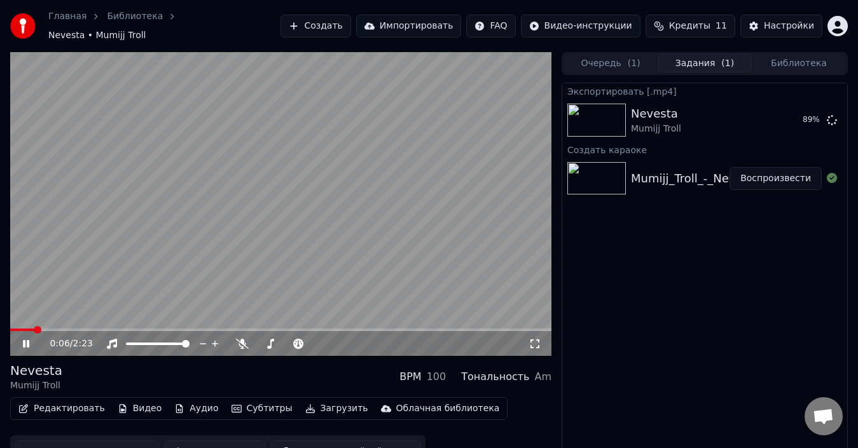
click at [464, 199] on video at bounding box center [280, 204] width 541 height 305
click at [786, 23] on div "Настройки" at bounding box center [789, 26] width 50 height 13
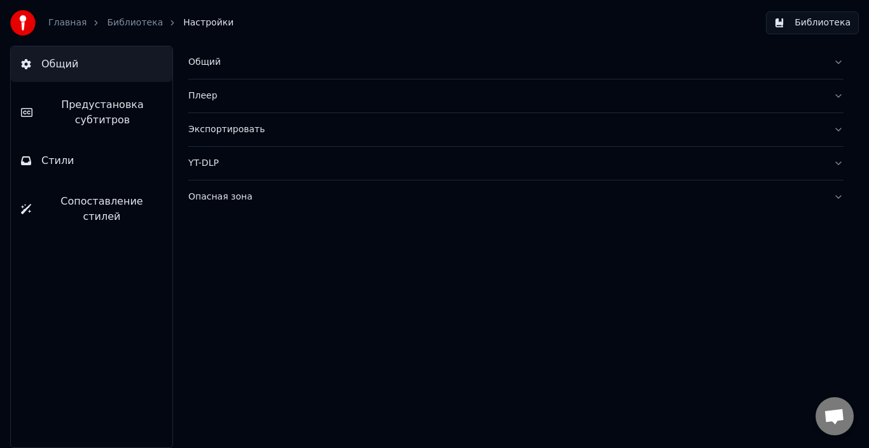
click at [510, 120] on button "Экспортировать" at bounding box center [515, 129] width 655 height 33
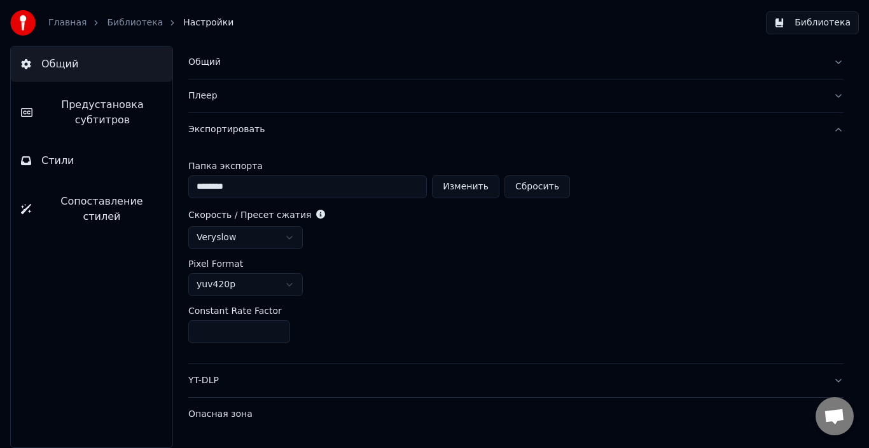
click at [61, 25] on link "Главная" at bounding box center [67, 23] width 38 height 13
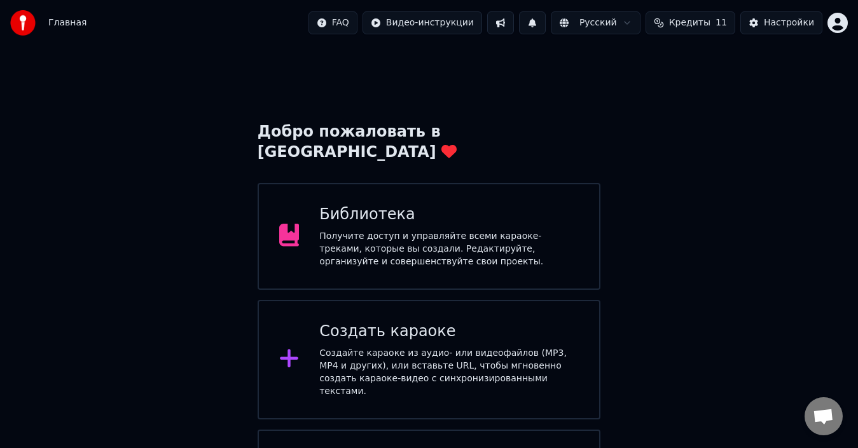
click at [420, 183] on div "Библиотека Получите доступ и управляйте всеми караоке-треками, которые вы созда…" at bounding box center [429, 236] width 343 height 107
